Goal: Navigation & Orientation: Understand site structure

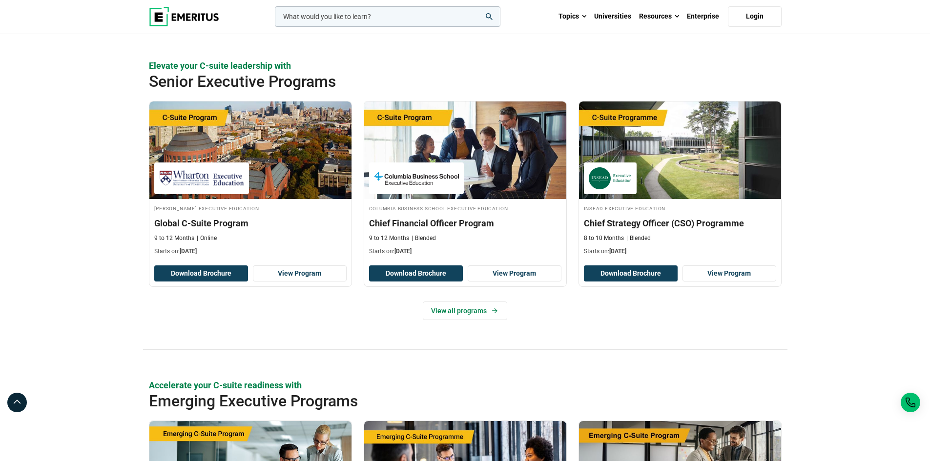
scroll to position [342, 0]
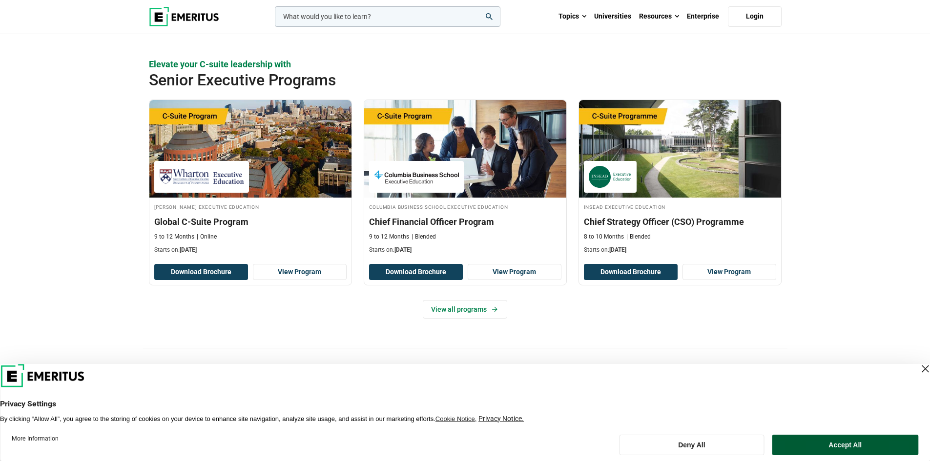
click at [855, 445] on button "Accept All" at bounding box center [845, 445] width 146 height 20
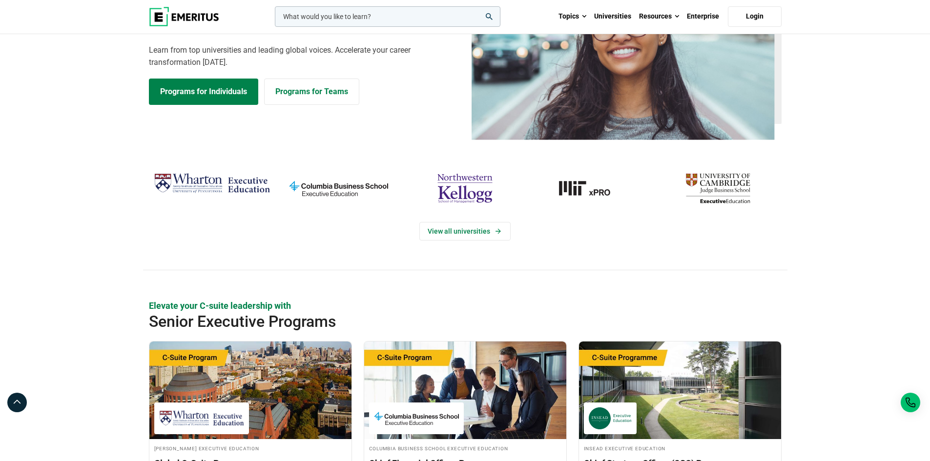
scroll to position [0, 0]
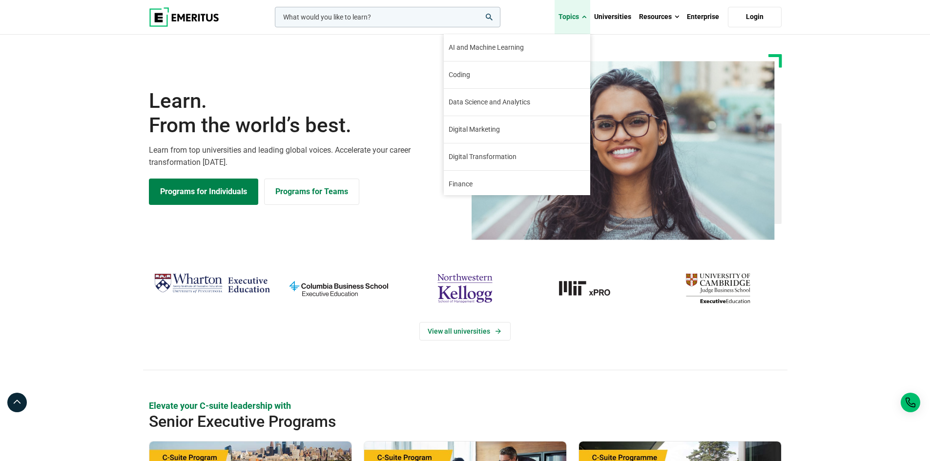
click at [588, 18] on link "Topics" at bounding box center [572, 17] width 36 height 34
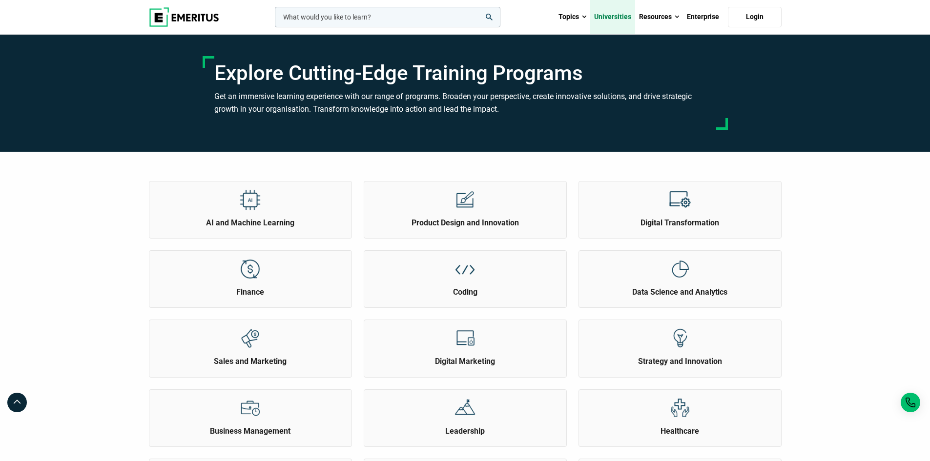
click at [614, 15] on link "Universities" at bounding box center [612, 17] width 45 height 34
